Goal: Check status: Check status

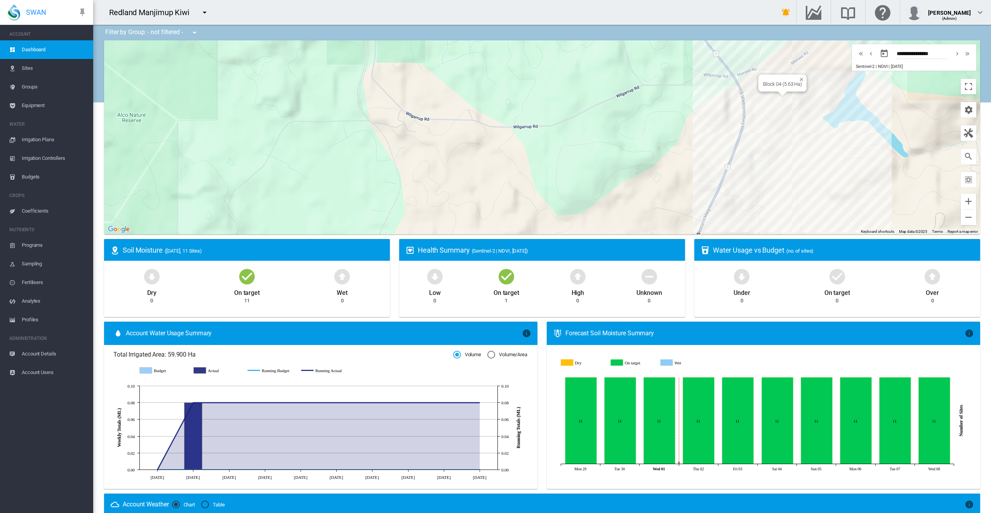
click at [758, 90] on div "Block 04 (5.63 Ha)" at bounding box center [782, 83] width 48 height 17
click at [767, 88] on div "Block 01 (5.63 Ha)" at bounding box center [757, 80] width 48 height 17
click at [762, 82] on div "Block 01 (5.63 Ha)" at bounding box center [756, 82] width 39 height 6
click at [762, 84] on div at bounding box center [542, 137] width 876 height 194
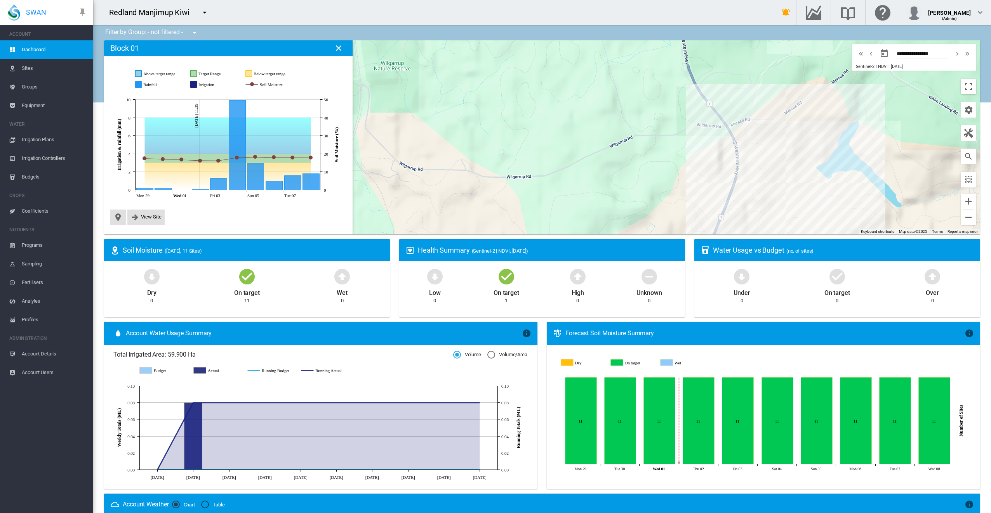
click at [27, 69] on span "Sites" at bounding box center [54, 68] width 65 height 19
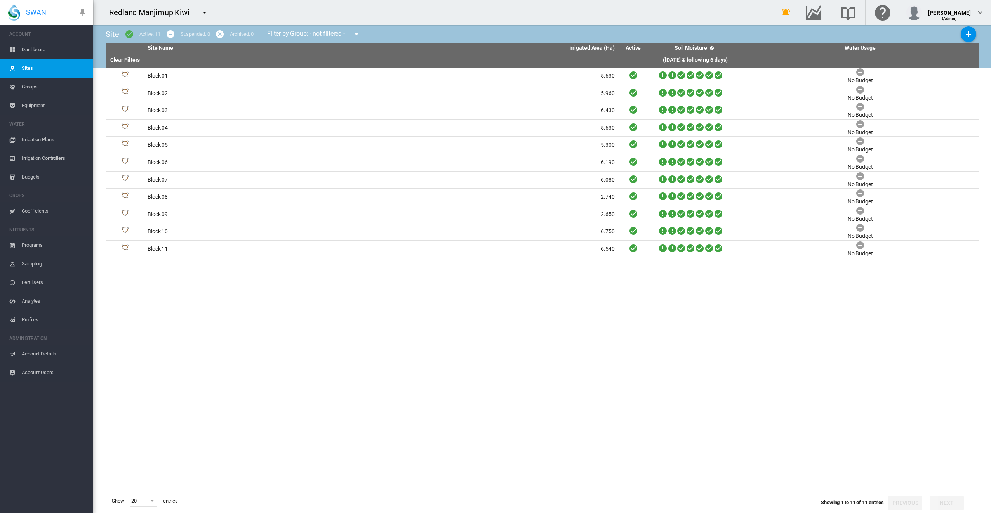
click at [33, 52] on span "Dashboard" at bounding box center [54, 49] width 65 height 19
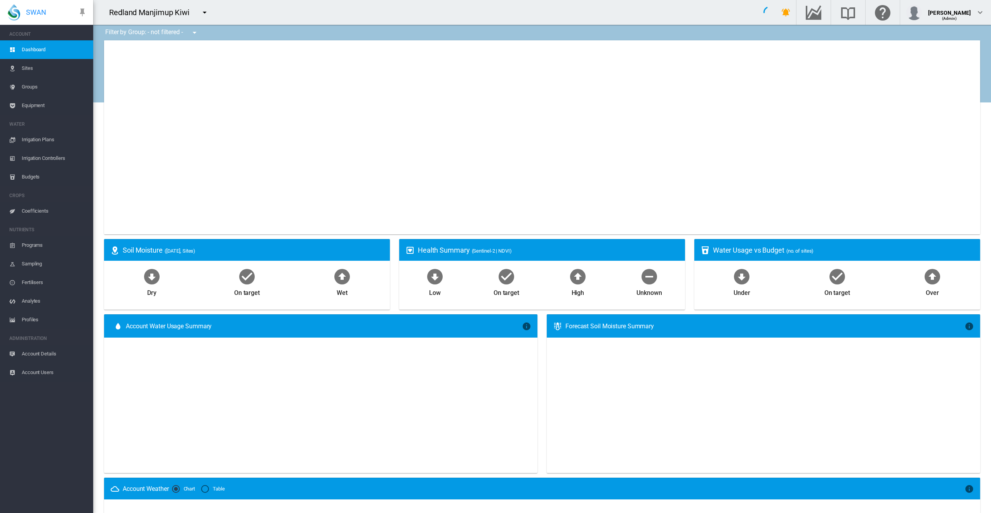
type input "**********"
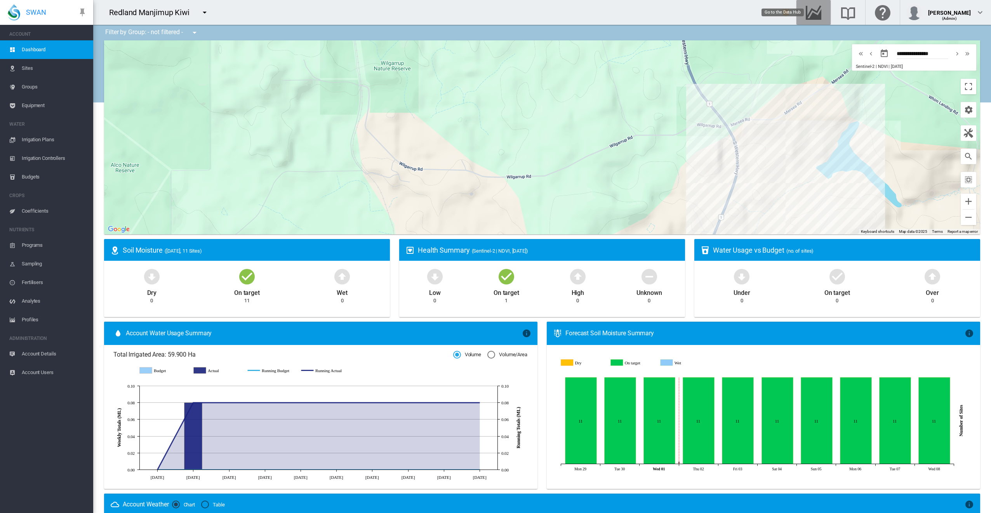
click at [822, 10] on md-icon "Go to the Data Hub" at bounding box center [813, 12] width 19 height 9
